Goal: Information Seeking & Learning: Learn about a topic

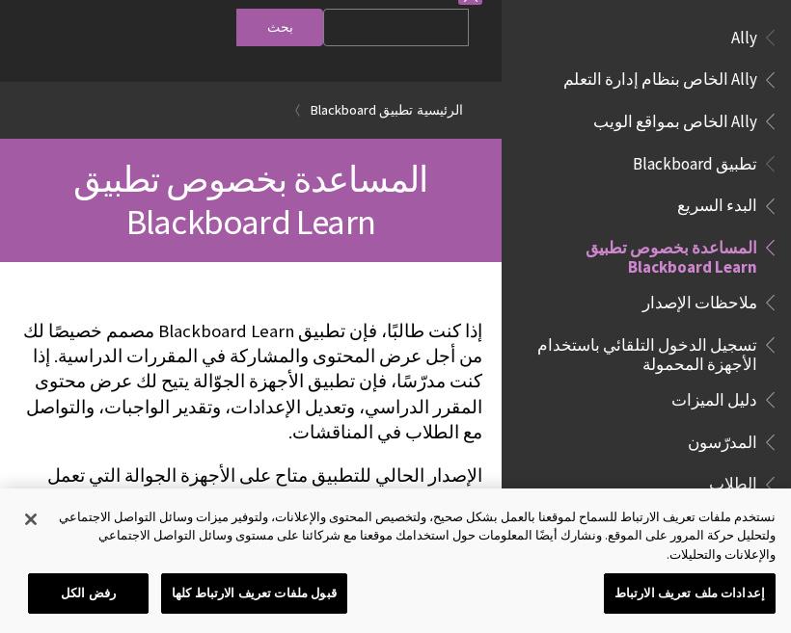
scroll to position [200, 0]
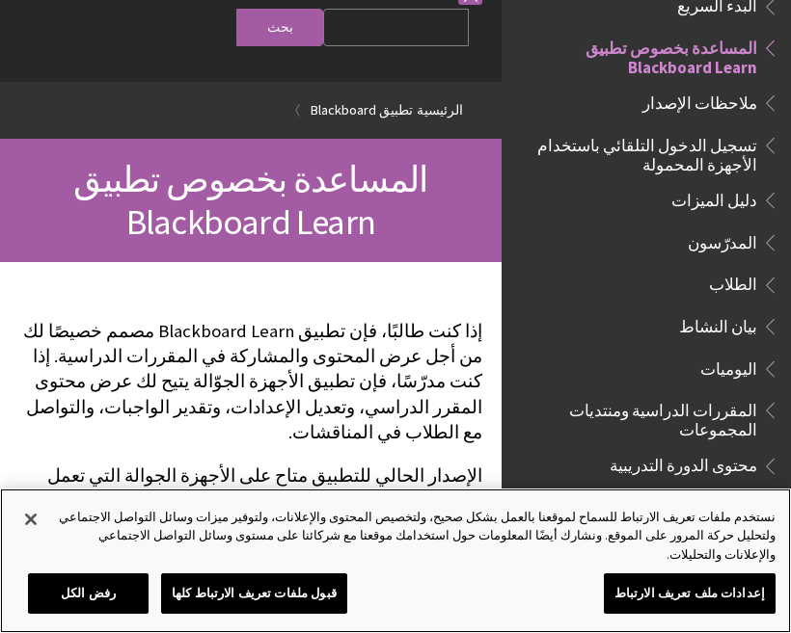
click at [189, 587] on button "قبول ملفات تعريف الارتباط كلها" at bounding box center [254, 594] width 186 height 40
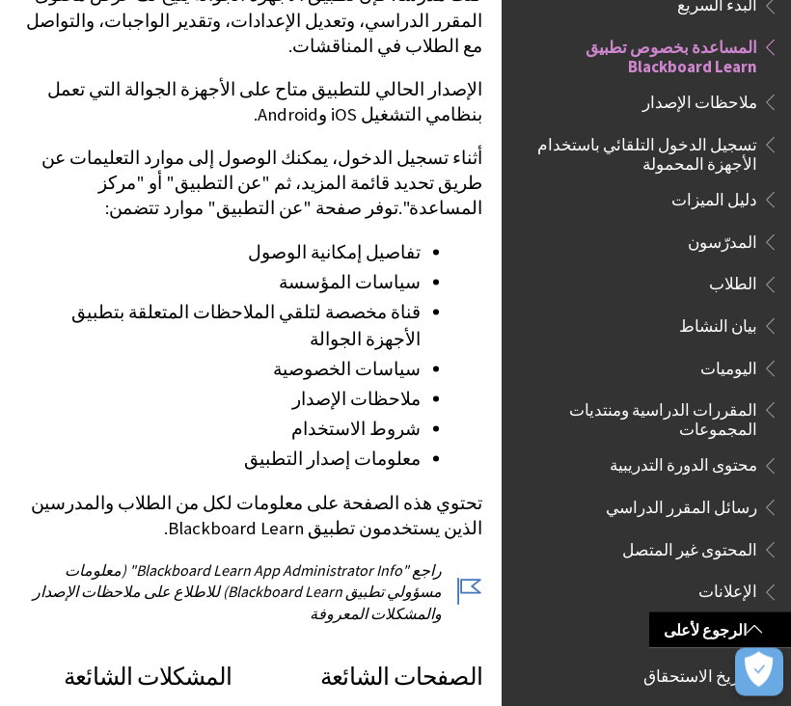
scroll to position [460, 0]
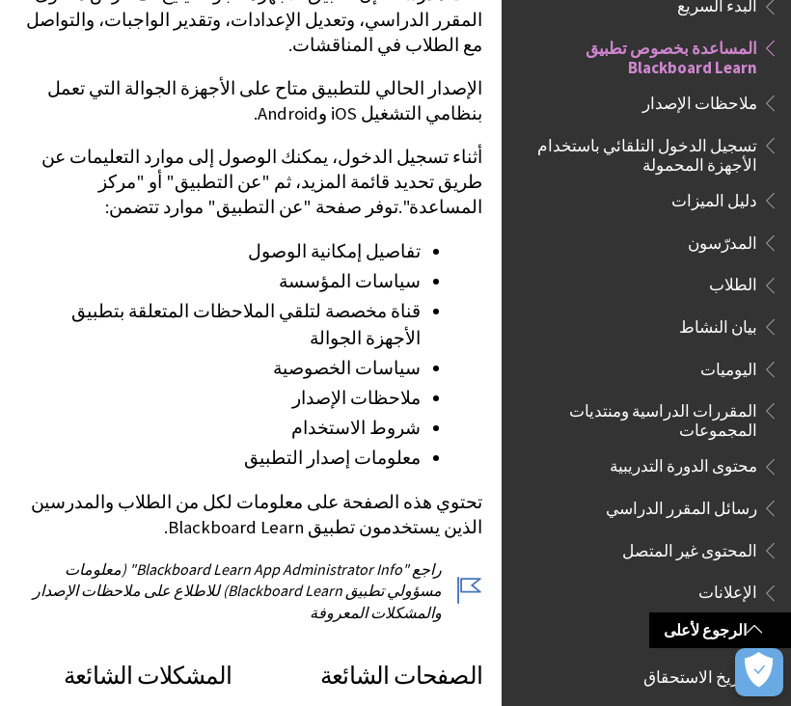
click at [757, 285] on span "Book outline for Blackboard App Help" at bounding box center [767, 281] width 20 height 24
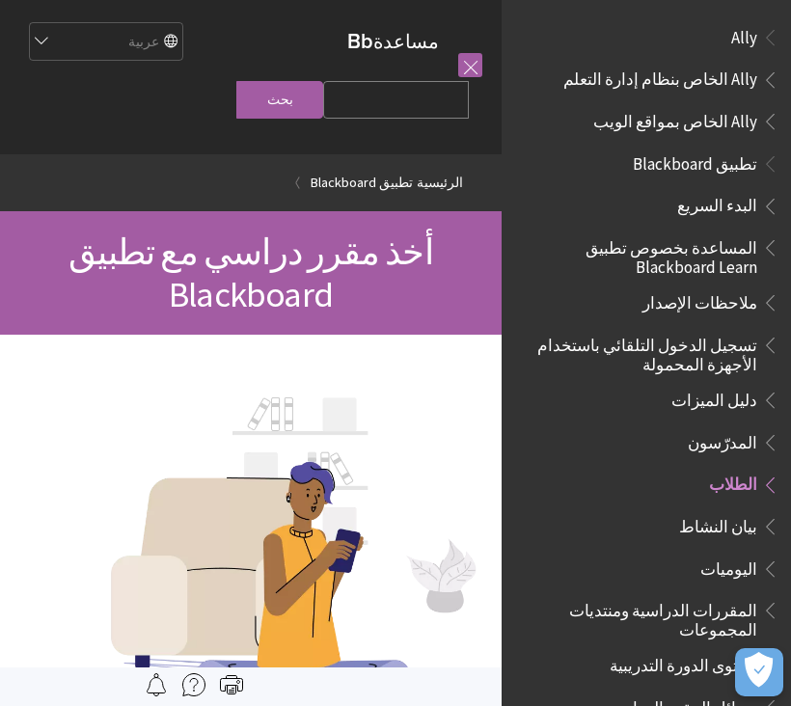
click at [743, 103] on ul "Ally الخاص بنظام إدارة التعلم Ally الخاص بمواقع الويب" at bounding box center [646, 101] width 266 height 74
click at [766, 56] on li "Ally Ally الخاص بنظام إدارة التعلم Ally الخاص بمواقع الويب" at bounding box center [646, 79] width 266 height 117
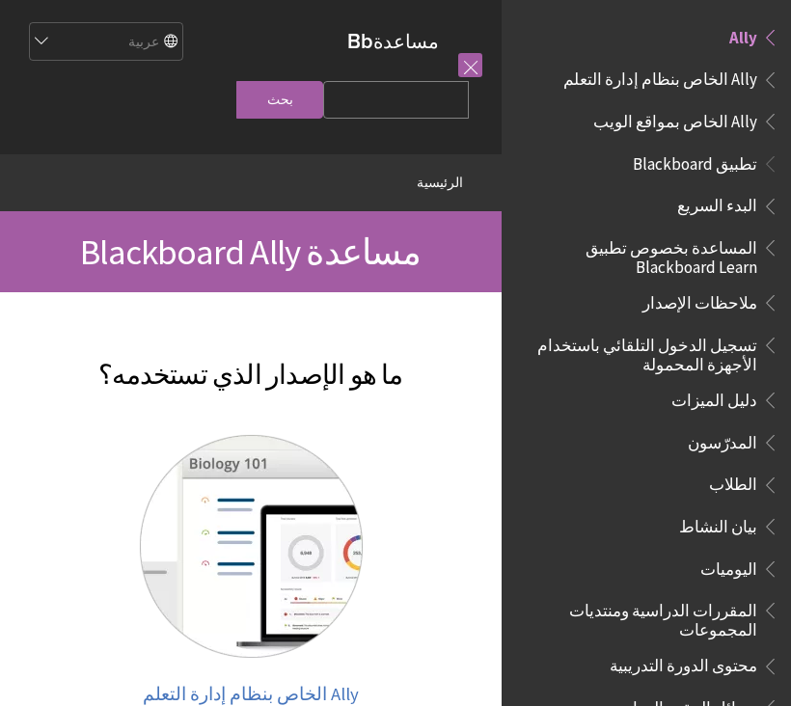
click at [764, 64] on span "Book outline for Anthology Ally Help" at bounding box center [767, 76] width 20 height 24
